Goal: Information Seeking & Learning: Learn about a topic

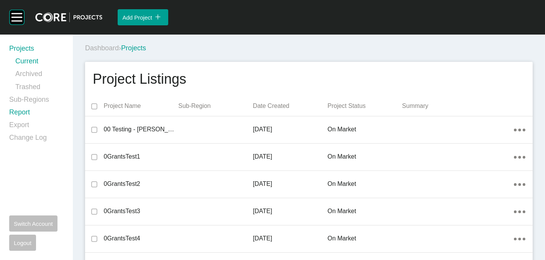
click at [18, 113] on link "Report" at bounding box center [36, 113] width 54 height 13
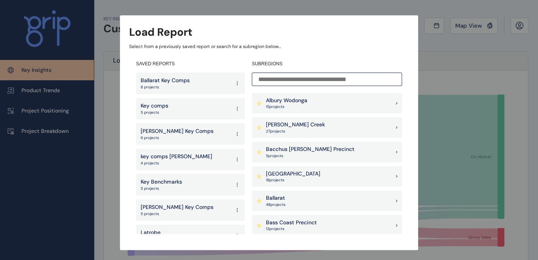
click at [316, 128] on div "[PERSON_NAME] Creek 27 project s" at bounding box center [327, 127] width 150 height 21
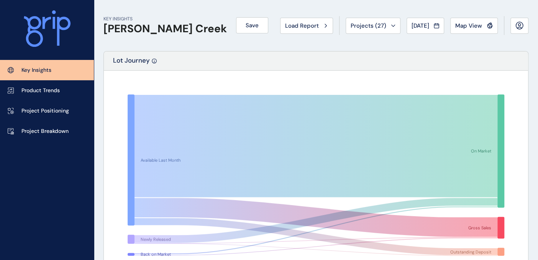
drag, startPoint x: 447, startPoint y: 74, endPoint x: 371, endPoint y: 232, distance: 174.5
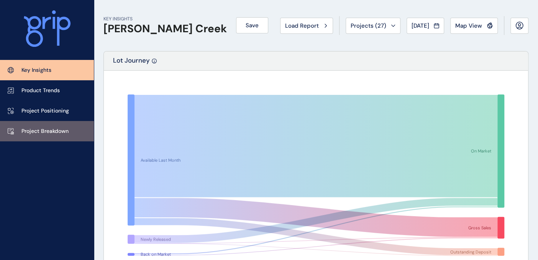
click at [70, 133] on link "Project Breakdown" at bounding box center [47, 131] width 94 height 20
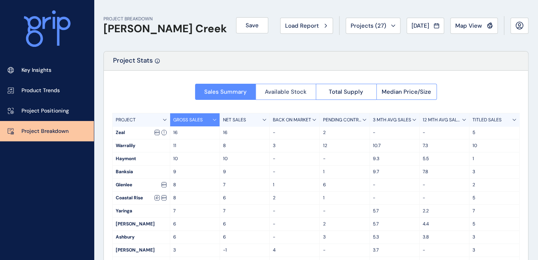
click at [287, 96] on button "Available Stock" at bounding box center [286, 92] width 61 height 16
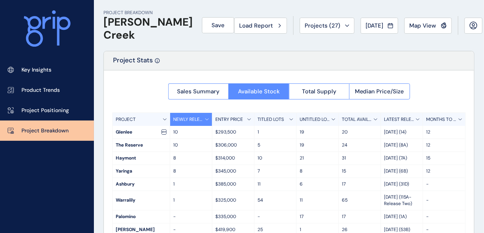
click at [277, 119] on p "TITLED LOTS" at bounding box center [271, 120] width 26 height 7
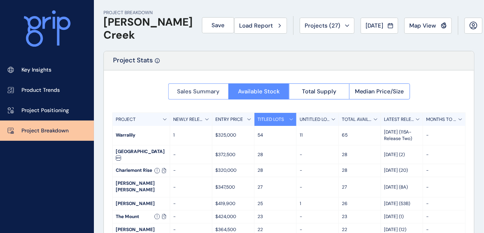
click at [184, 90] on span "Sales Summary" at bounding box center [198, 92] width 43 height 8
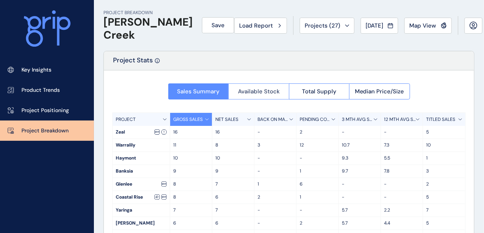
click at [251, 92] on span "Available Stock" at bounding box center [259, 92] width 42 height 8
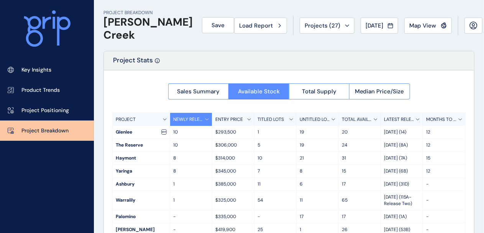
click at [288, 121] on div "TITLED LOTS" at bounding box center [276, 119] width 42 height 13
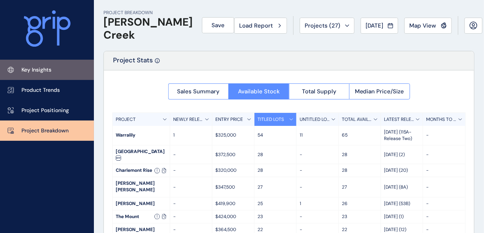
click at [52, 69] on link "Key Insights" at bounding box center [47, 70] width 94 height 20
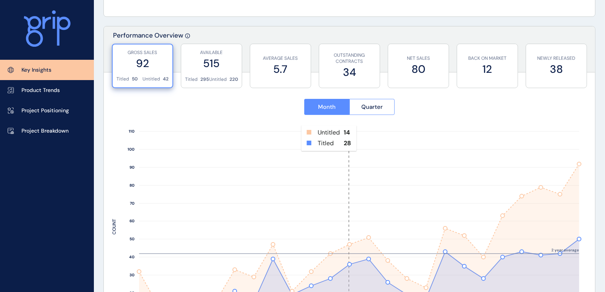
scroll to position [278, 0]
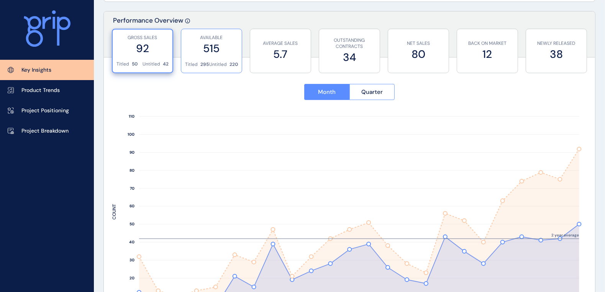
click at [222, 56] on div "AVAILABLE 515" at bounding box center [211, 45] width 53 height 32
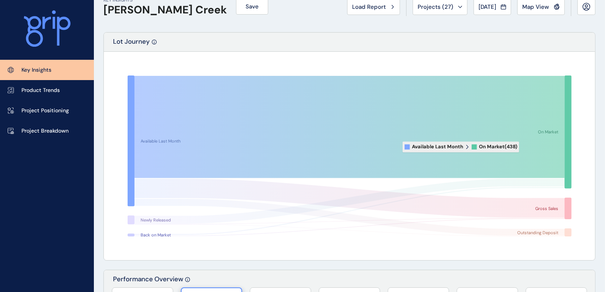
scroll to position [0, 0]
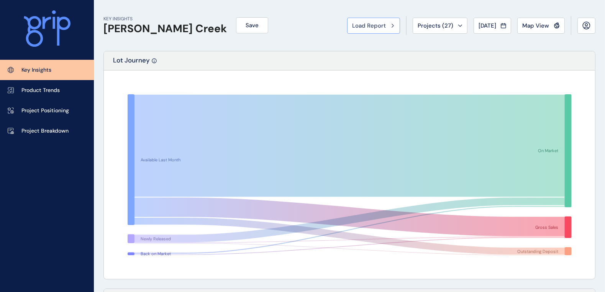
click at [381, 27] on div "Load Report" at bounding box center [373, 26] width 43 height 8
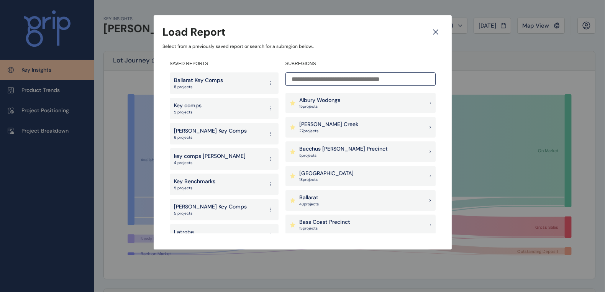
click at [326, 82] on input at bounding box center [361, 78] width 150 height 13
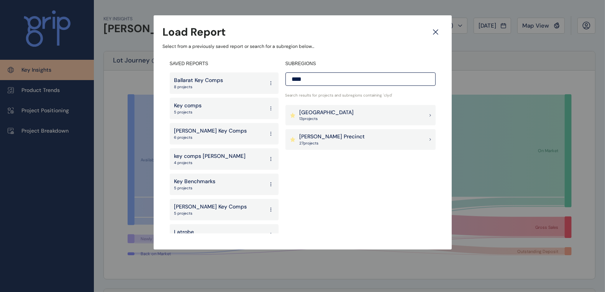
type input "****"
click at [325, 136] on p "[PERSON_NAME] Precinct" at bounding box center [333, 137] width 66 height 8
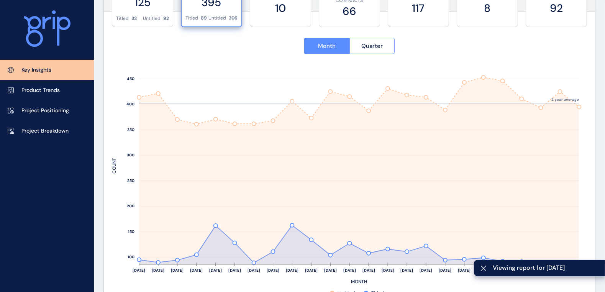
scroll to position [335, 0]
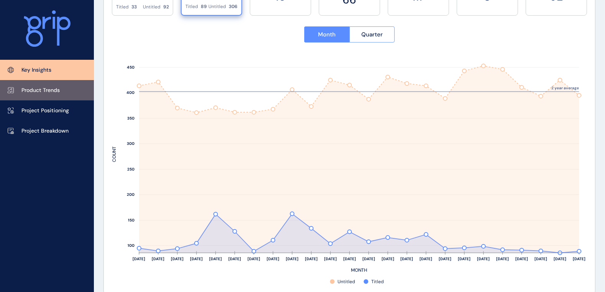
click at [59, 87] on p "Product Trends" at bounding box center [40, 91] width 38 height 8
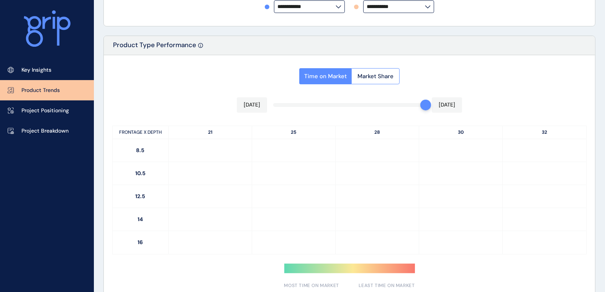
type input "**********"
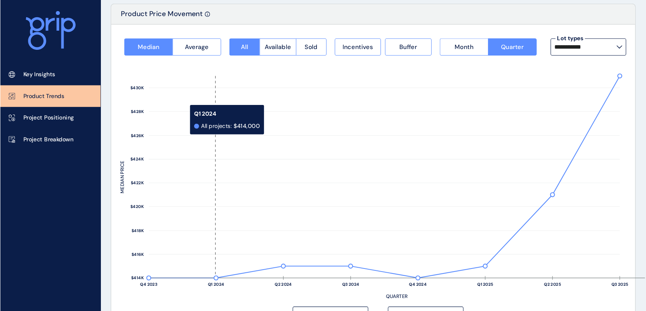
scroll to position [48, 0]
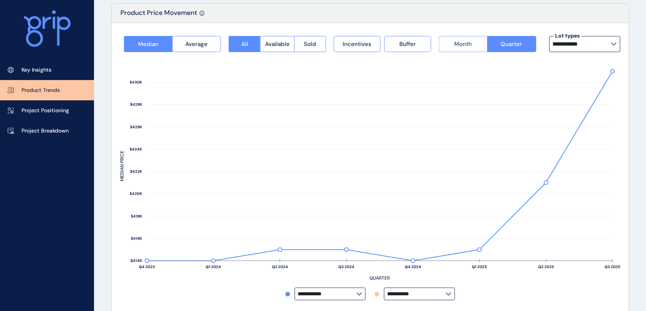
click at [473, 46] on button "Month" at bounding box center [463, 44] width 48 height 16
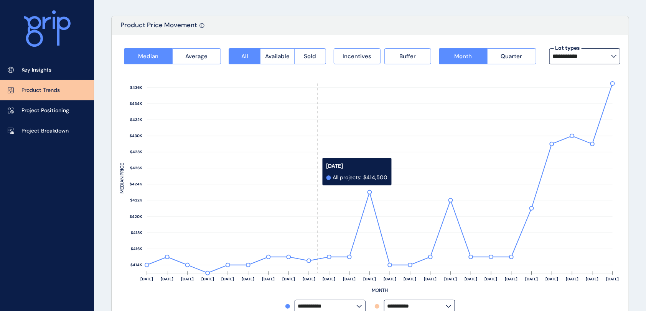
scroll to position [51, 0]
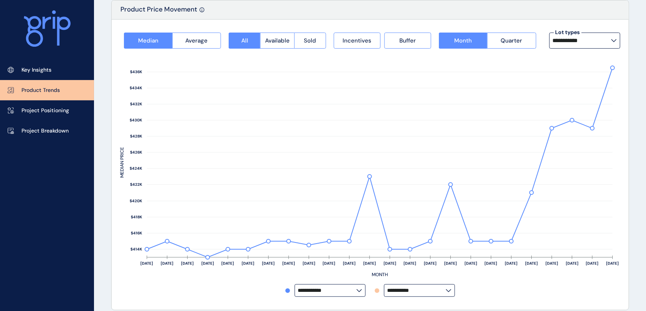
click at [545, 41] on icon at bounding box center [614, 40] width 6 height 3
click at [524, 259] on rect at bounding box center [370, 167] width 500 height 236
drag, startPoint x: 365, startPoint y: 37, endPoint x: 393, endPoint y: 37, distance: 28.0
click at [366, 37] on span "Incentives" at bounding box center [356, 41] width 29 height 8
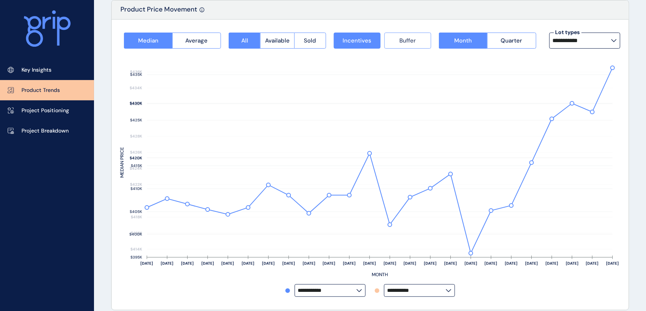
click at [405, 38] on span "Buffer" at bounding box center [407, 41] width 16 height 8
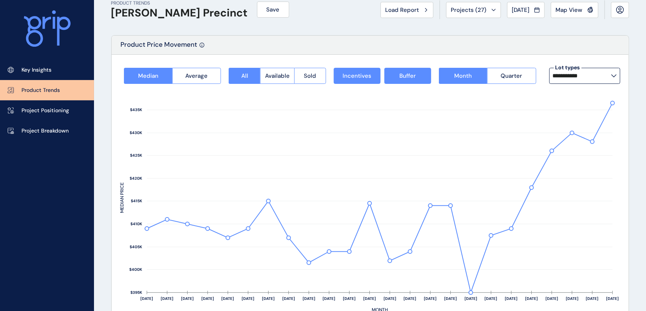
scroll to position [0, 0]
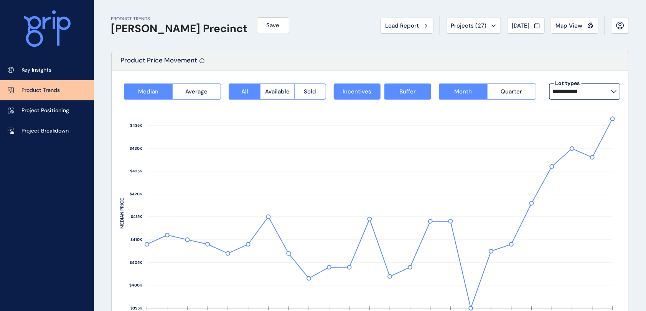
click at [545, 25] on span "Map View" at bounding box center [568, 26] width 27 height 8
